Goal: Task Accomplishment & Management: Use online tool/utility

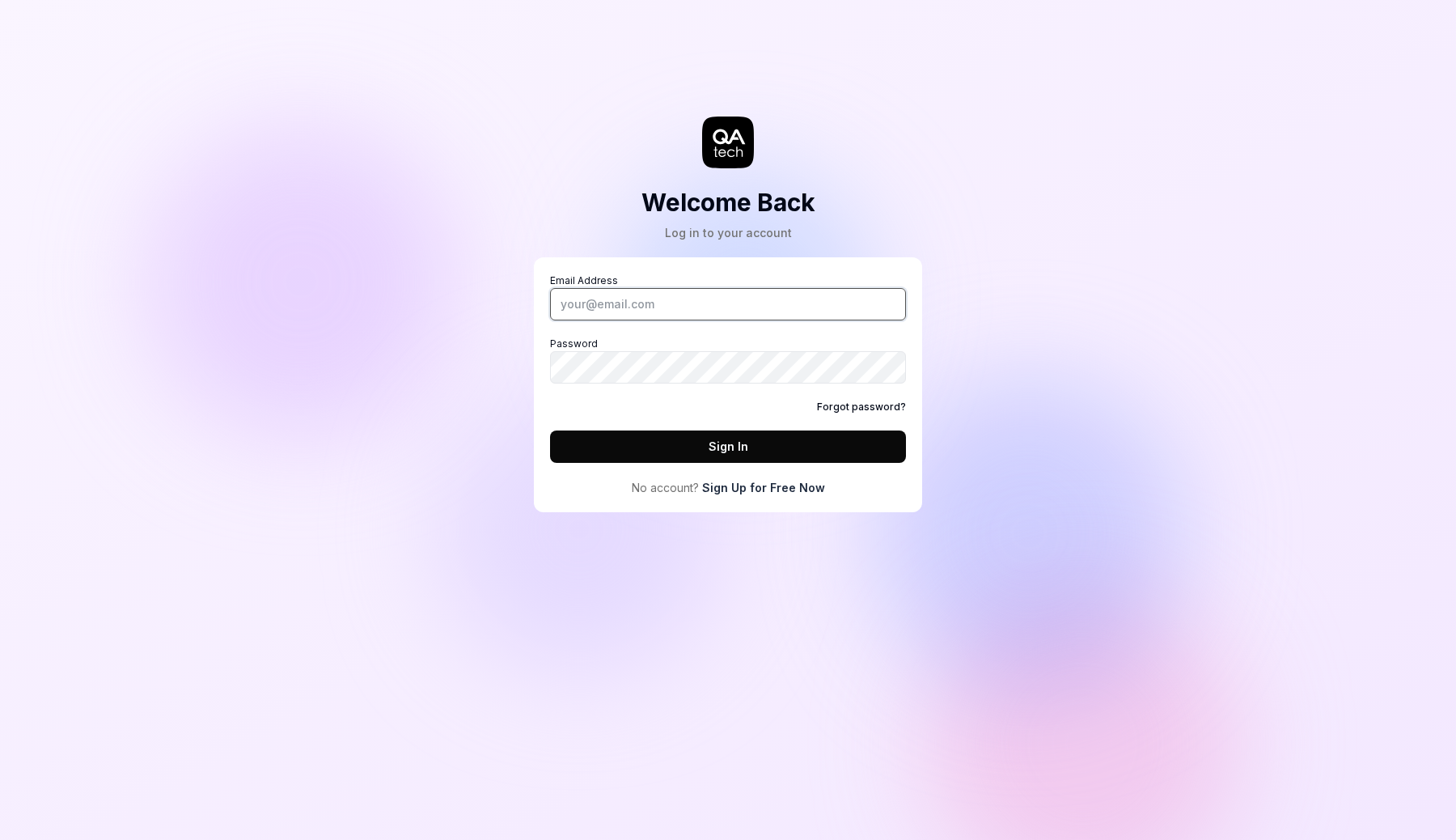
click at [714, 302] on input "Email Address" at bounding box center [728, 304] width 356 height 32
click at [739, 254] on div "Welcome Back Log in to your account Email Address Password Forgot password? Sig…" at bounding box center [728, 272] width 486 height 480
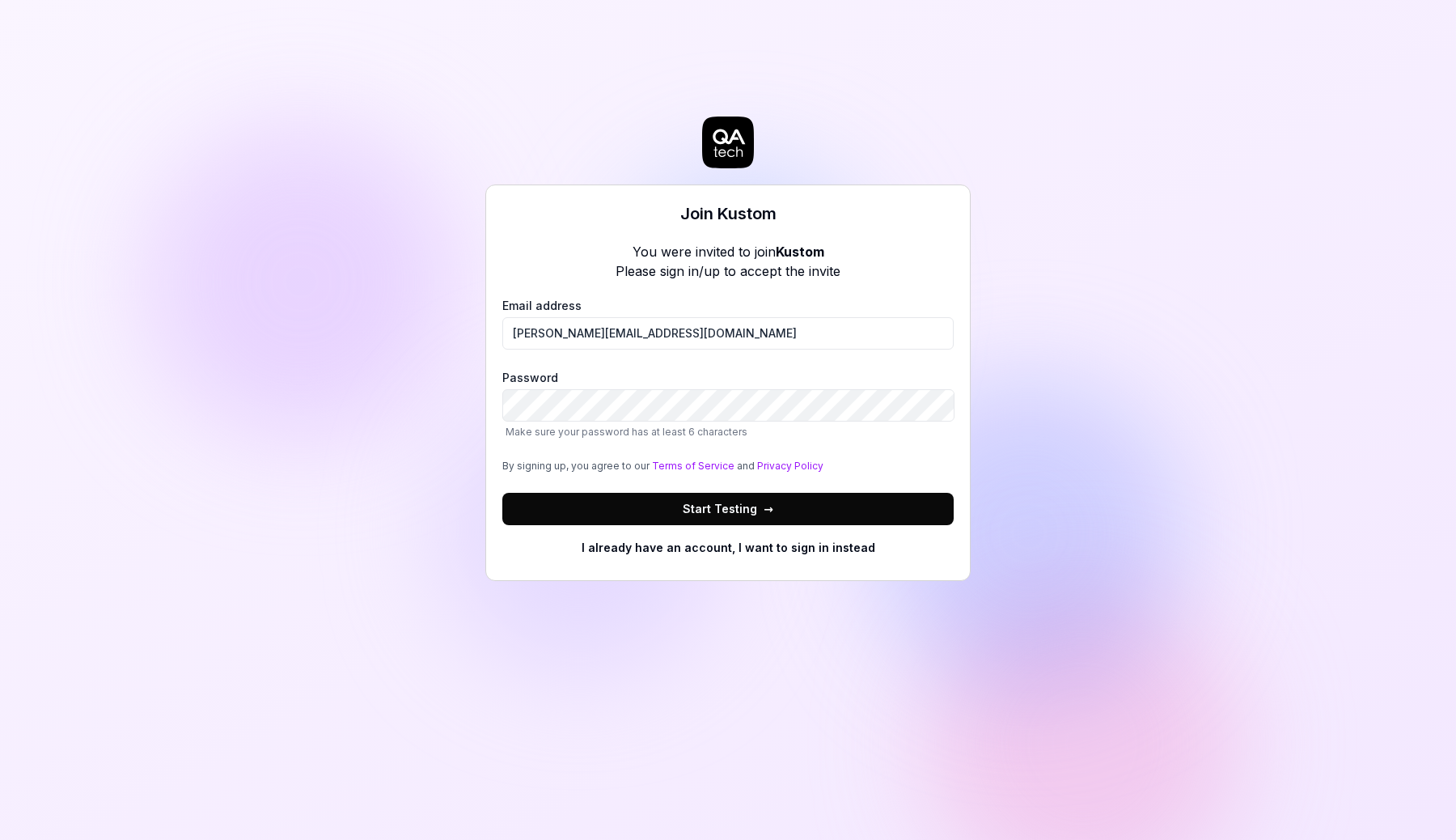
click at [747, 509] on span "Start Testing →" at bounding box center [728, 508] width 91 height 17
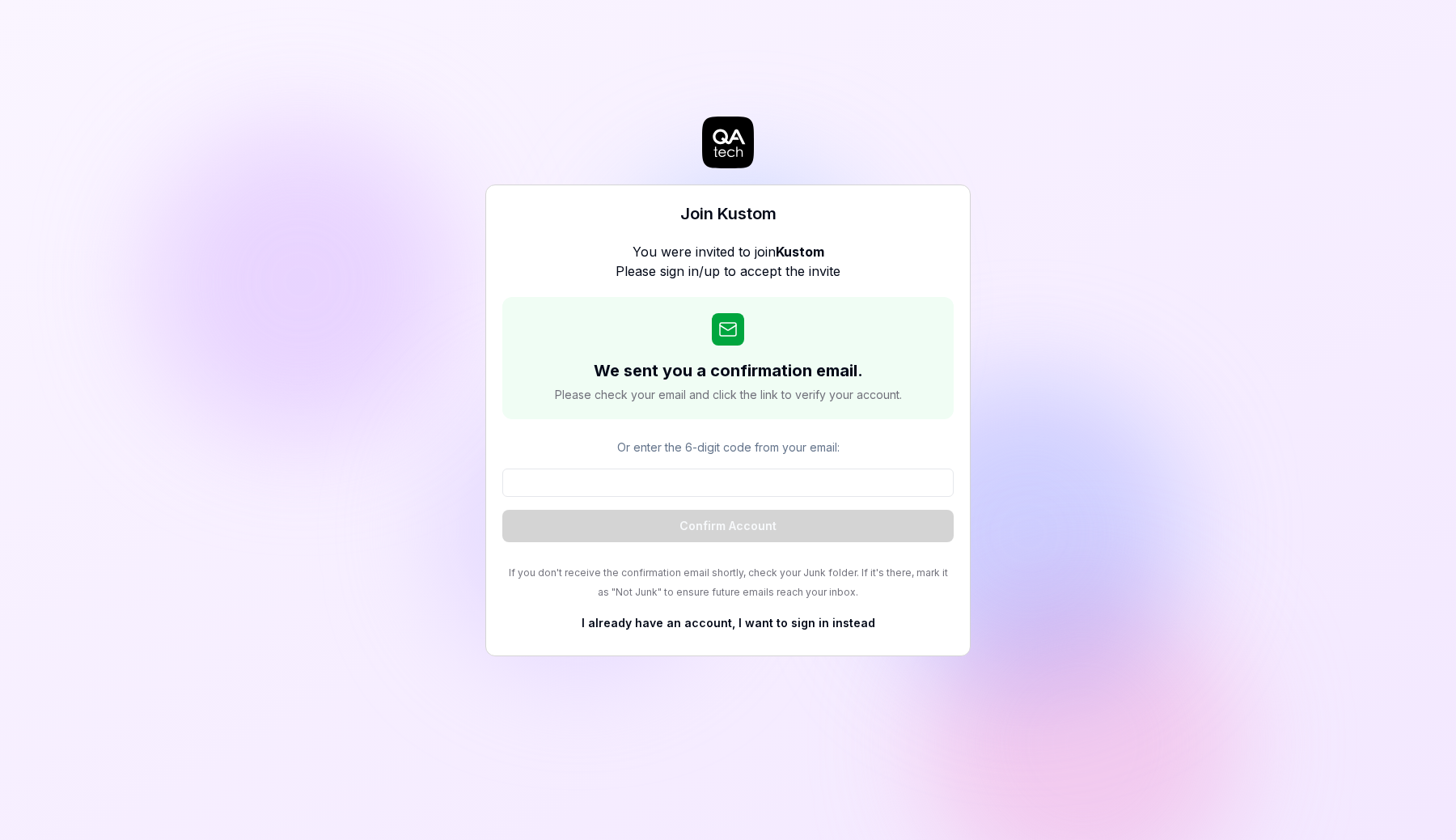
click at [1122, 395] on div "Join Kustom You were invited to join Kustom Please sign in/up to accept the inv…" at bounding box center [728, 420] width 1456 height 840
click at [709, 486] on input at bounding box center [728, 482] width 452 height 28
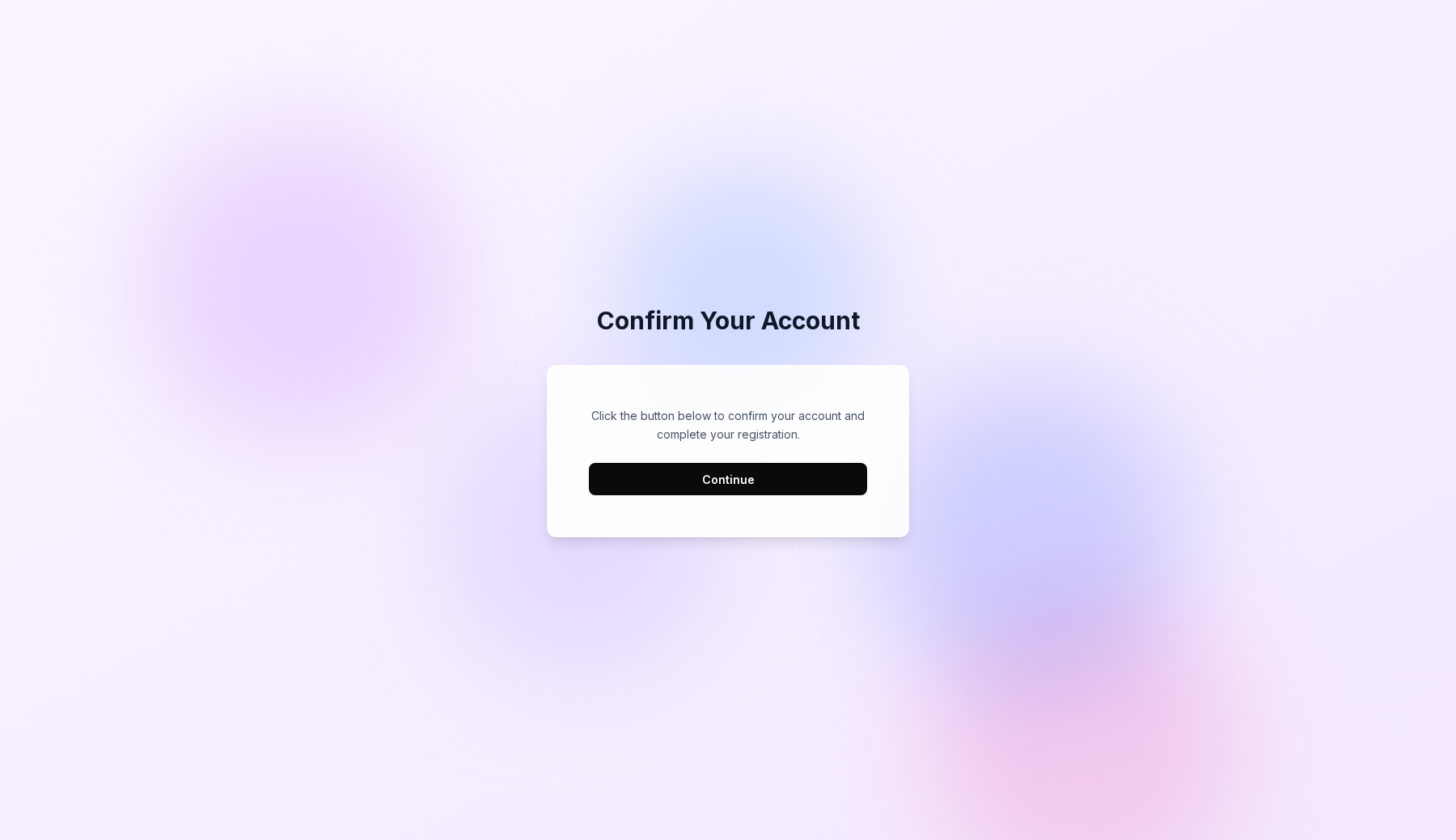
click at [723, 477] on button "Continue" at bounding box center [728, 479] width 278 height 32
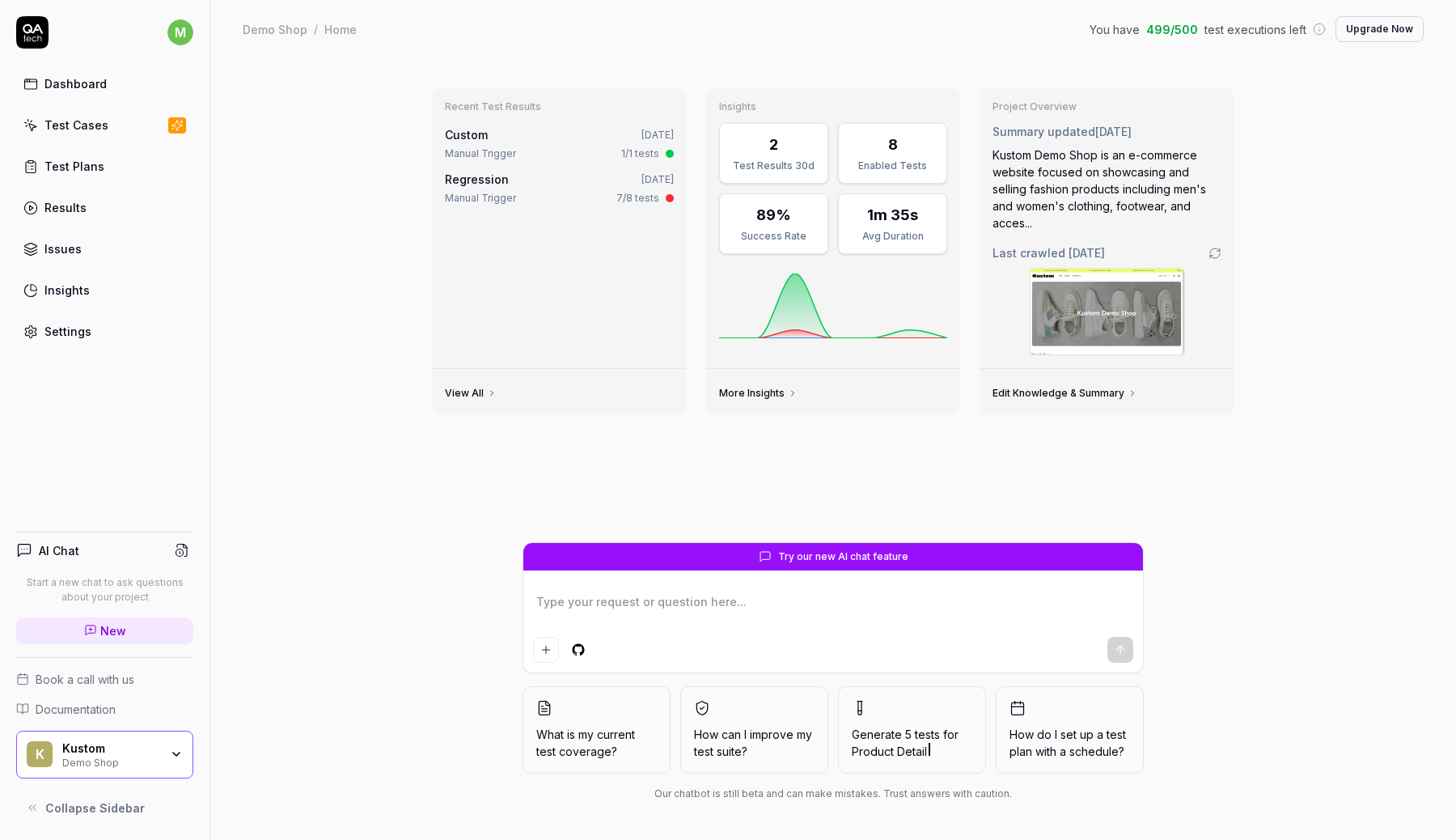
click at [503, 149] on div "Manual Trigger" at bounding box center [481, 154] width 71 height 15
click at [471, 191] on div "Manual Trigger" at bounding box center [481, 199] width 71 height 15
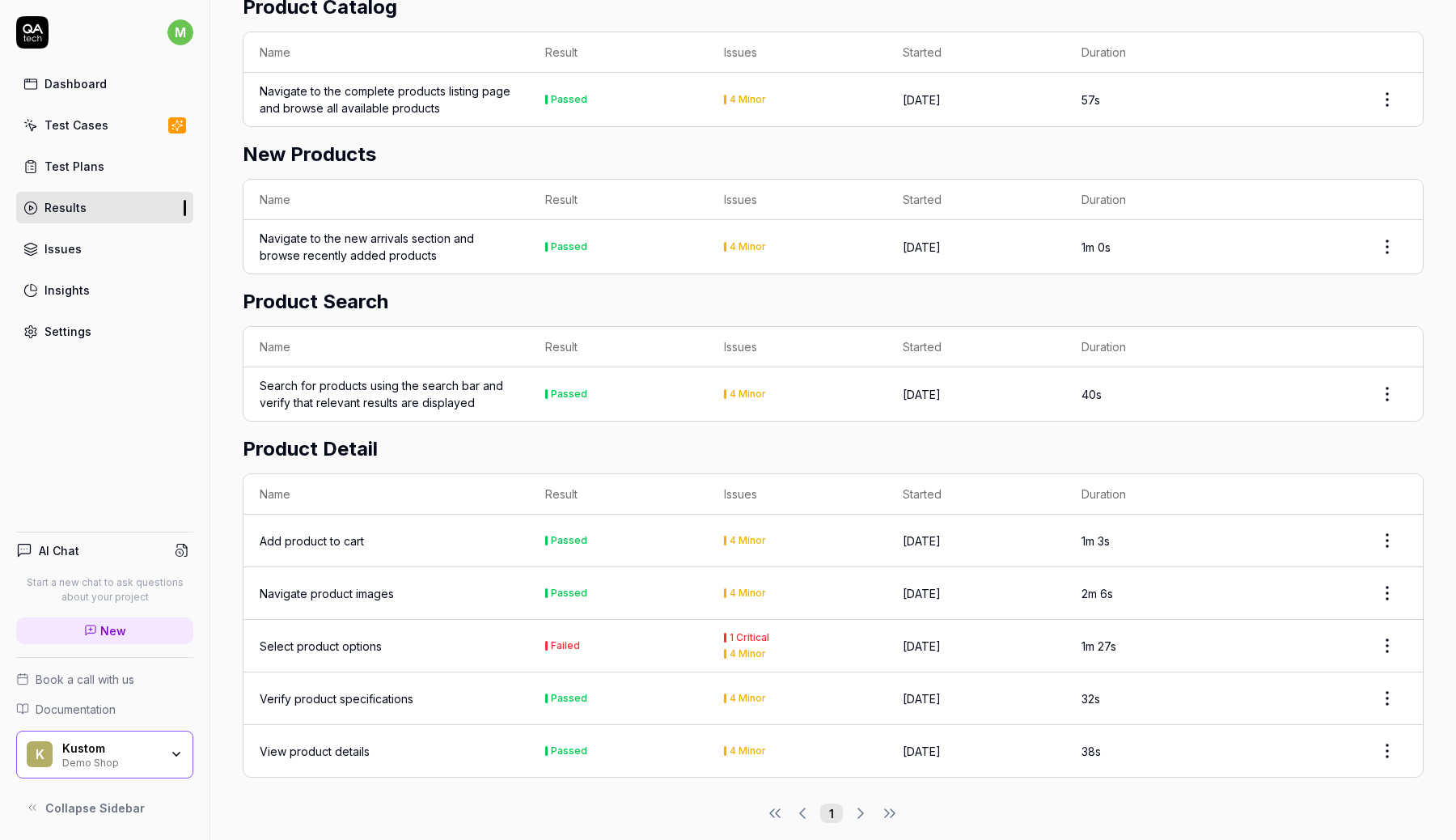
scroll to position [441, 0]
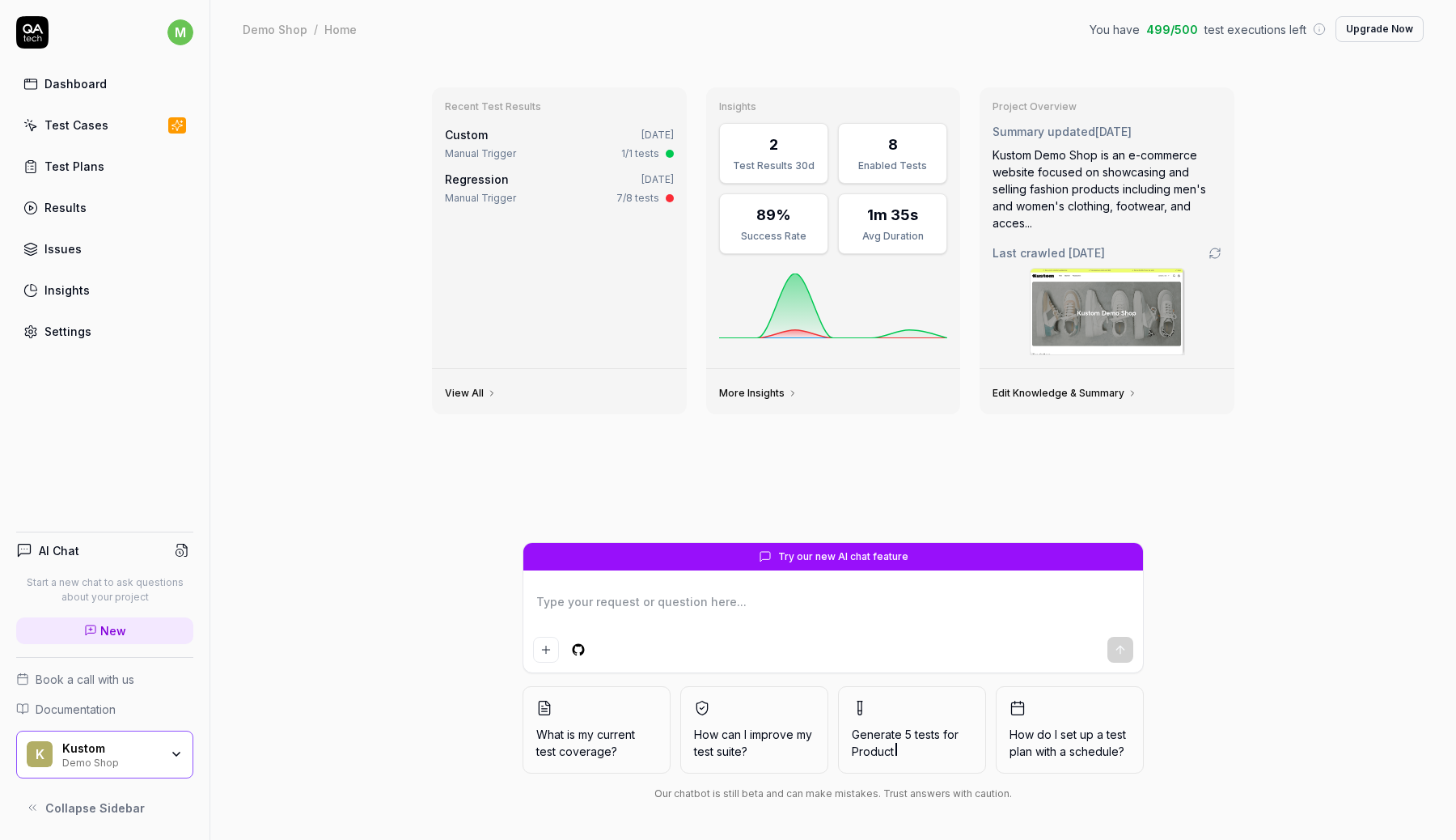
type textarea "*"
